Goal: Task Accomplishment & Management: Manage account settings

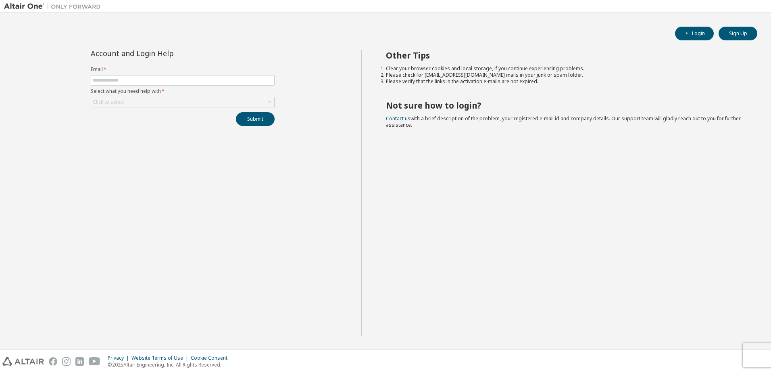
click at [493, 101] on h2 "Not sure how to login?" at bounding box center [564, 105] width 357 height 10
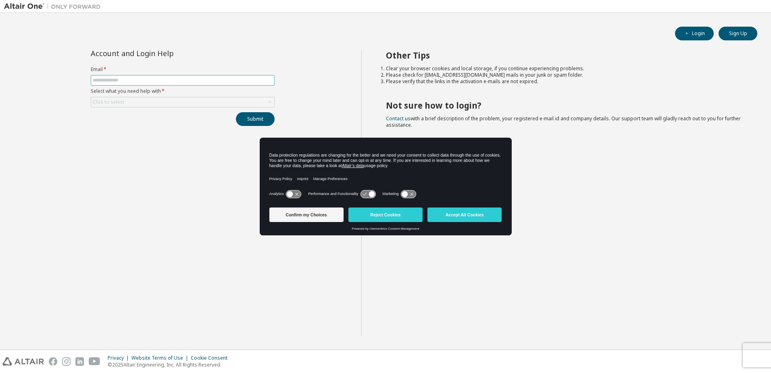
click at [131, 79] on input "text" at bounding box center [183, 80] width 180 height 6
click at [175, 211] on div "Account and Login Help Email * Select what you need help with * Click to select…" at bounding box center [182, 193] width 357 height 286
click at [479, 215] on button "Accept All Cookies" at bounding box center [465, 214] width 74 height 15
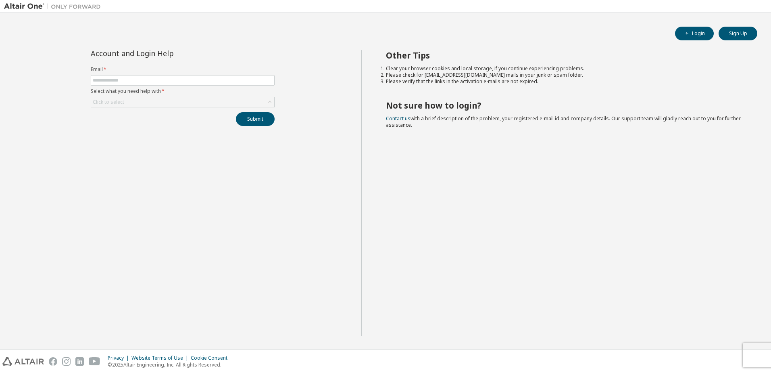
click at [609, 139] on div "Other Tips Clear your browser cookies and local storage, if you continue experi…" at bounding box center [565, 193] width 406 height 286
click at [742, 35] on button "Sign Up" at bounding box center [738, 34] width 39 height 14
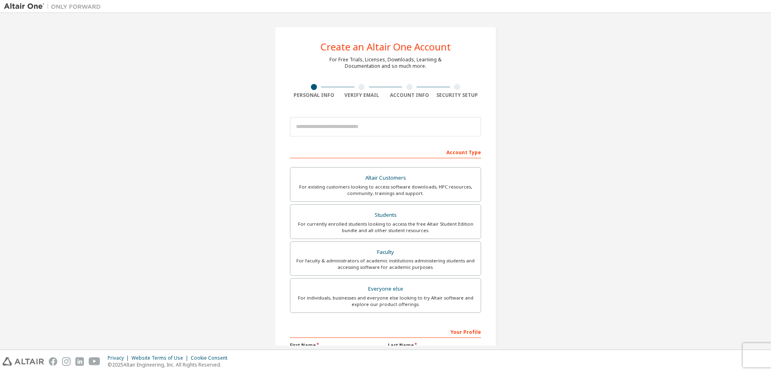
click at [586, 177] on div "Create an Altair One Account For Free Trials, Licenses, Downloads, Learning & D…" at bounding box center [385, 230] width 763 height 427
click at [382, 122] on input "email" at bounding box center [385, 126] width 191 height 19
type input "*"
type input "**********"
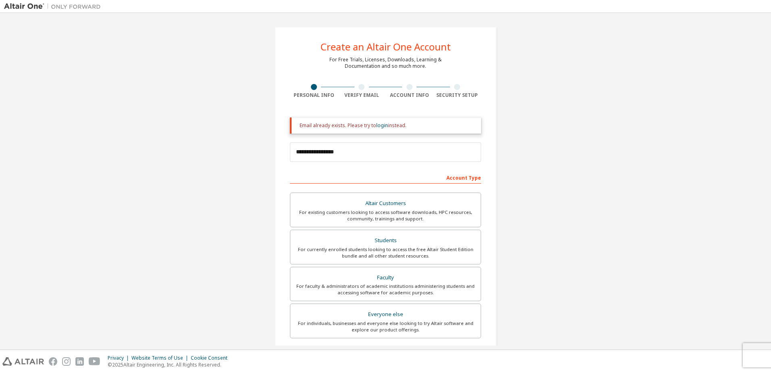
click at [604, 158] on div "**********" at bounding box center [385, 243] width 763 height 453
click at [378, 124] on link "login" at bounding box center [382, 125] width 12 height 7
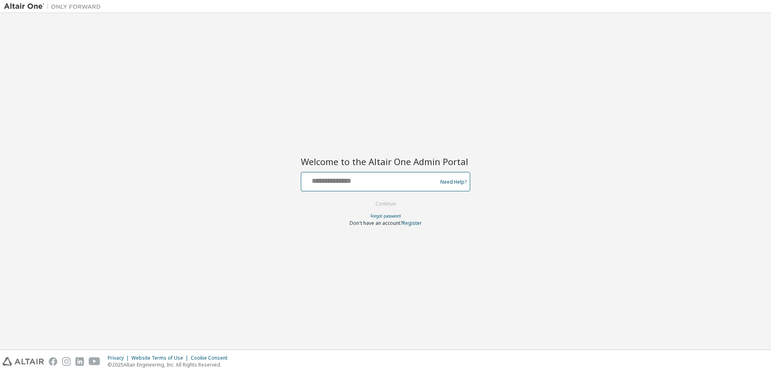
click at [342, 185] on input "text" at bounding box center [371, 180] width 132 height 12
click at [347, 190] on div "Need Help?" at bounding box center [385, 181] width 169 height 19
click at [352, 184] on input "text" at bounding box center [371, 180] width 132 height 12
click at [382, 274] on div "Welcome to the Altair One Admin Portal Need Help? Please make sure that you pro…" at bounding box center [385, 181] width 763 height 328
click at [378, 214] on link "Forgot password" at bounding box center [386, 216] width 30 height 6
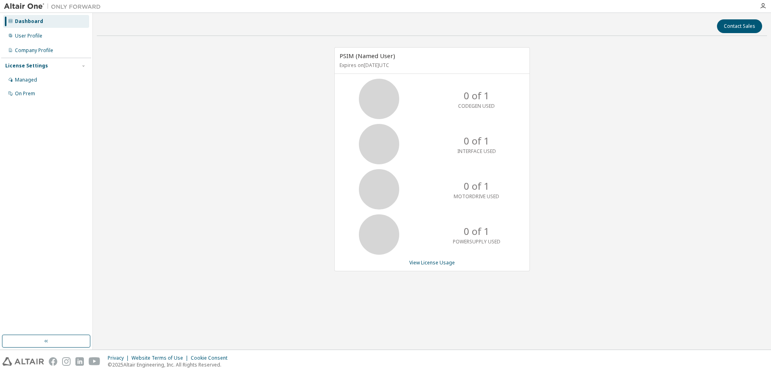
click at [639, 185] on div "PSIM (Named User) Expires on [DATE] UTC 0 of 1 CODEGEN USED 0 of 1 INTERFACE US…" at bounding box center [432, 163] width 671 height 242
click at [641, 187] on div "PSIM (Named User) Expires on [DATE] UTC 0 of 1 CODEGEN USED 0 of 1 INTERFACE US…" at bounding box center [432, 163] width 671 height 242
click at [641, 186] on div "PSIM (Named User) Expires on [DATE] UTC 0 of 1 CODEGEN USED 0 of 1 INTERFACE US…" at bounding box center [432, 163] width 671 height 242
click at [694, 189] on div "PSIM (Named User) Expires on [DATE] UTC 0 of 1 CODEGEN USED 0 of 1 INTERFACE US…" at bounding box center [432, 163] width 671 height 242
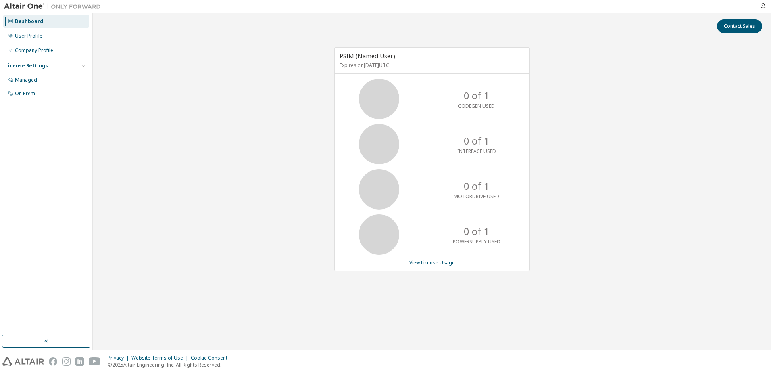
click at [481, 94] on p "0 of 1" at bounding box center [477, 96] width 26 height 14
click at [29, 82] on div "Managed" at bounding box center [26, 80] width 22 height 6
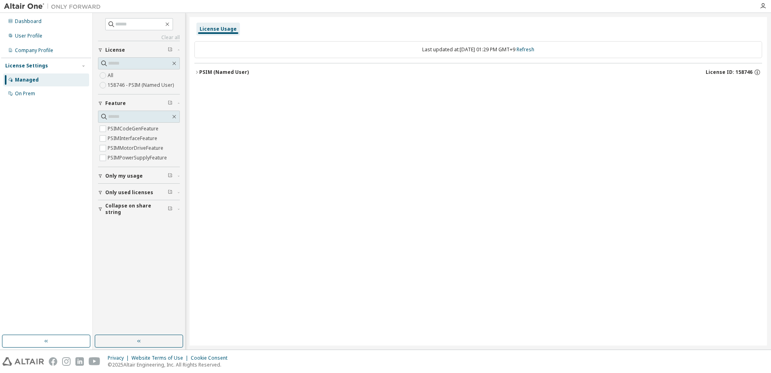
click at [233, 70] on div "PSIM (Named User)" at bounding box center [224, 72] width 50 height 6
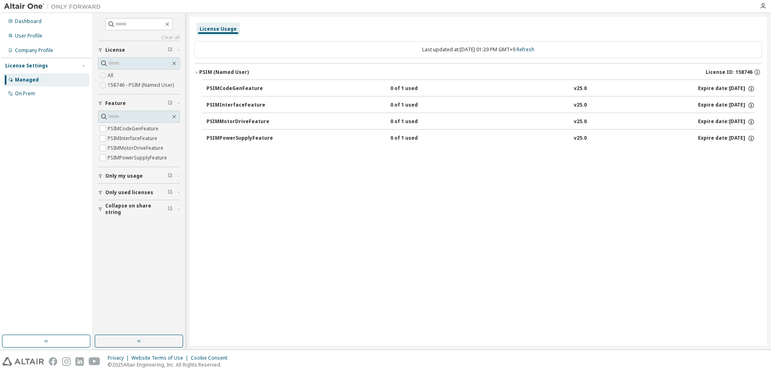
click at [244, 88] on div "PSIMCodeGenFeature" at bounding box center [243, 88] width 73 height 7
click at [261, 136] on div "PSIMPowerSupplyFeature" at bounding box center [243, 138] width 73 height 7
click at [267, 117] on button "PSIMMotorDriveFeature 0 of 1 used v25.0 Expire date: [DATE]" at bounding box center [481, 122] width 549 height 18
click at [627, 190] on div "License Usage Last updated at: [DATE] 01:29 PM GMT+9 Refresh PSIM (Named User) …" at bounding box center [479, 181] width 578 height 328
click at [763, 8] on icon "button" at bounding box center [763, 6] width 6 height 6
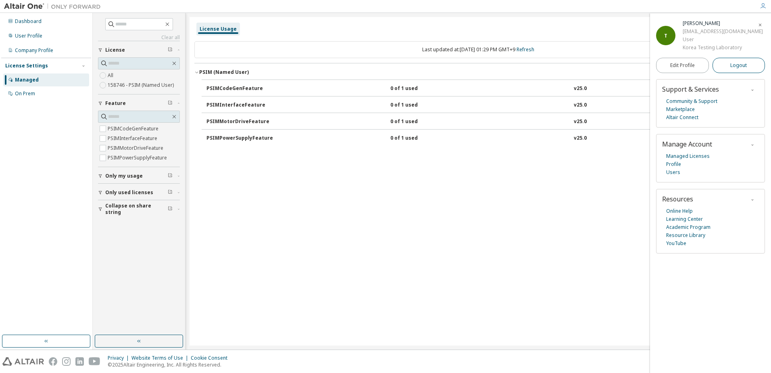
click at [732, 67] on span "Logout" at bounding box center [739, 65] width 17 height 8
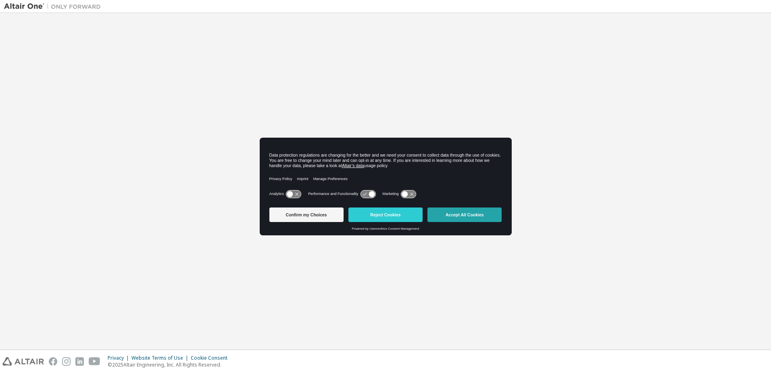
click at [472, 213] on button "Accept All Cookies" at bounding box center [465, 214] width 74 height 15
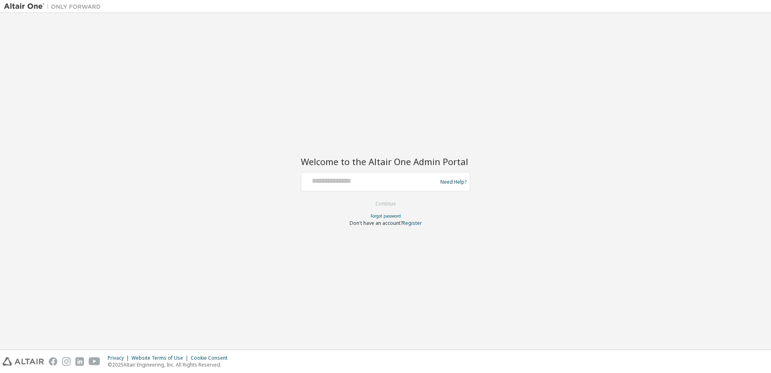
click at [362, 186] on div at bounding box center [371, 181] width 132 height 15
click at [372, 167] on h2 "Welcome to the Altair One Admin Portal" at bounding box center [385, 161] width 169 height 11
